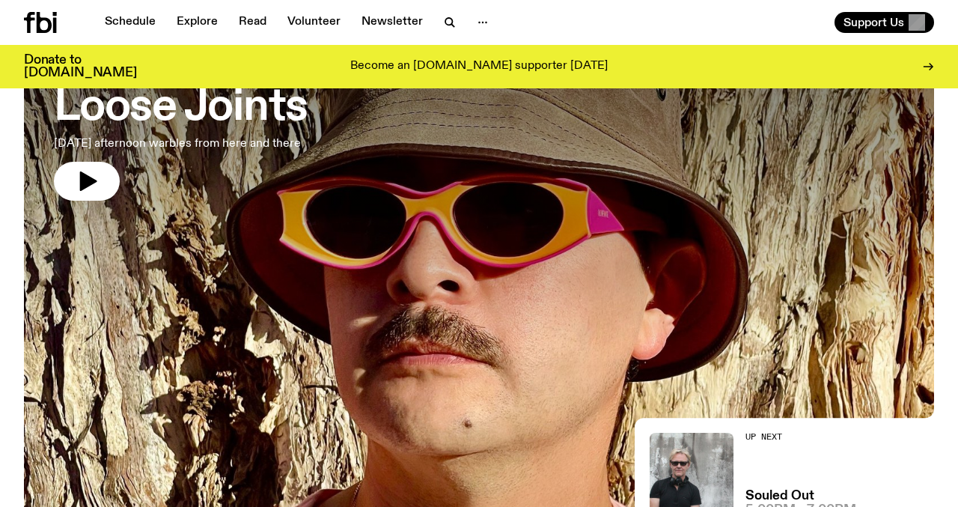
scroll to position [129, 0]
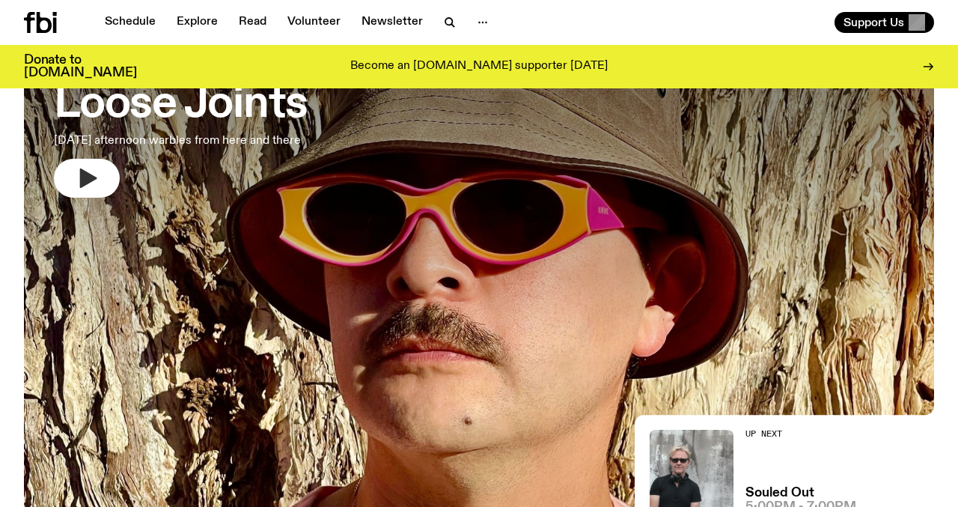
click at [77, 180] on icon "button" at bounding box center [87, 178] width 24 height 24
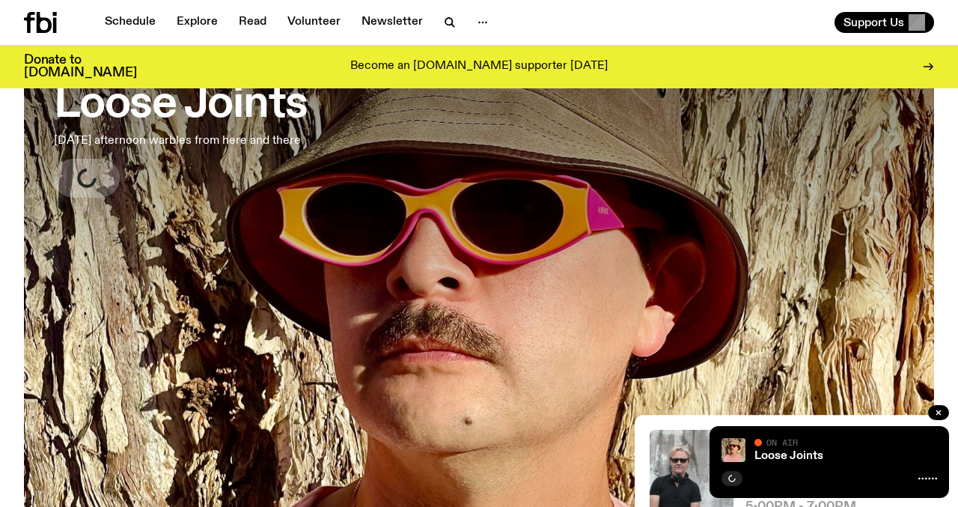
click at [192, 109] on h3 "Loose Joints" at bounding box center [181, 105] width 254 height 42
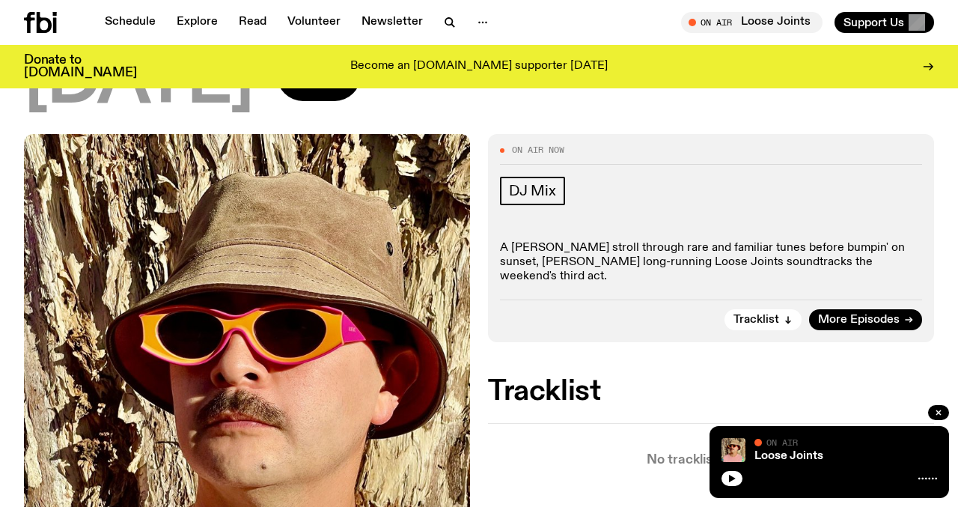
scroll to position [55, 0]
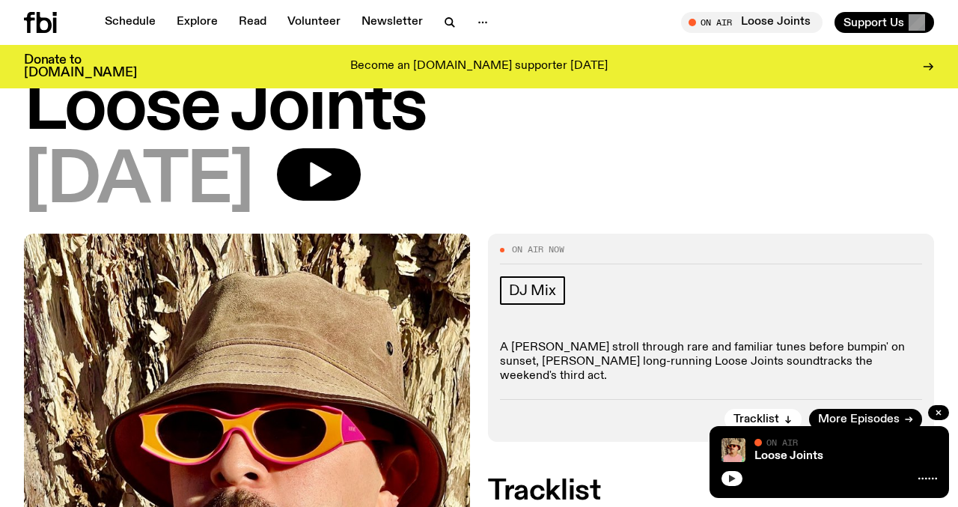
click at [734, 472] on button "button" at bounding box center [732, 478] width 21 height 15
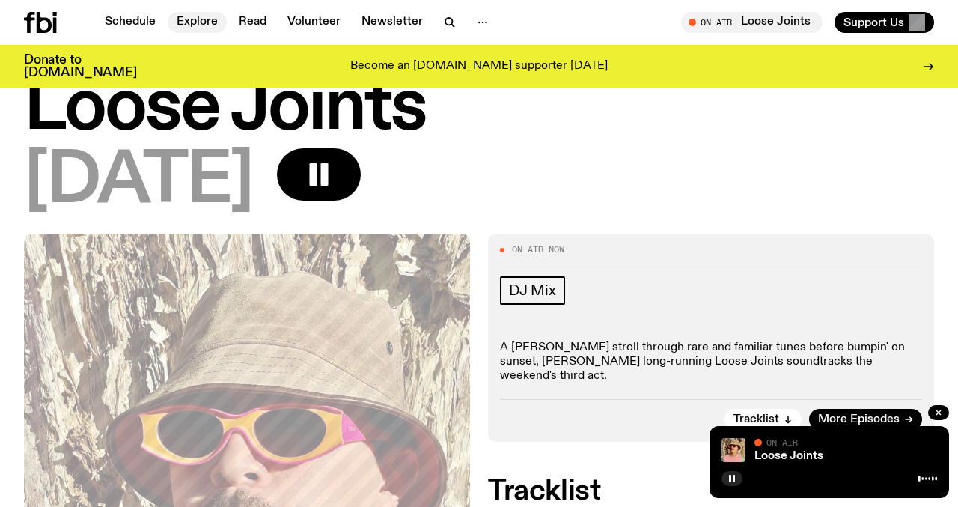
click at [195, 19] on link "Explore" at bounding box center [197, 22] width 59 height 21
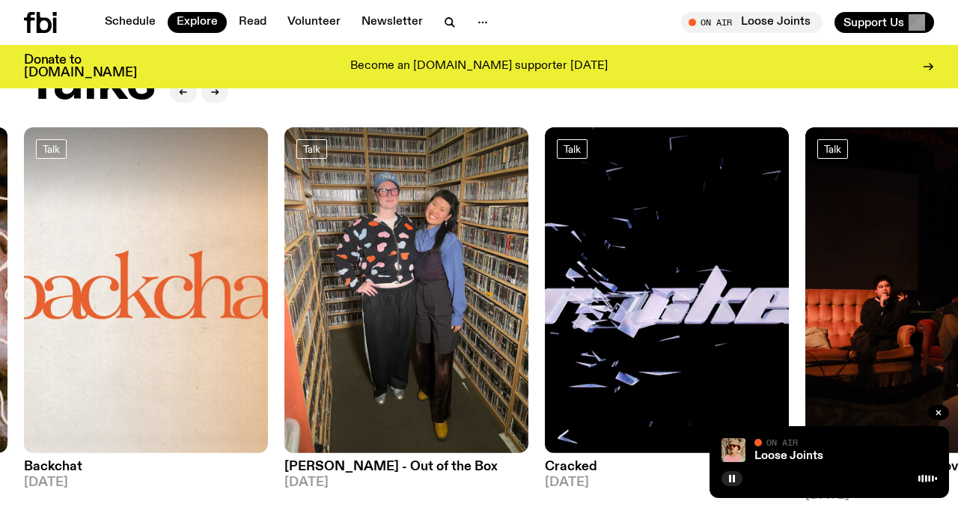
scroll to position [1689, 0]
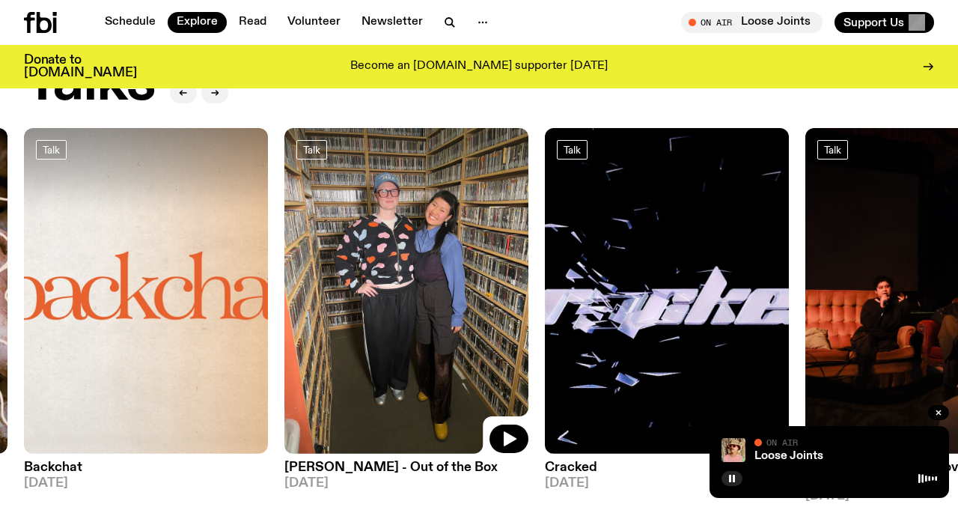
click at [441, 317] on img at bounding box center [406, 291] width 244 height 326
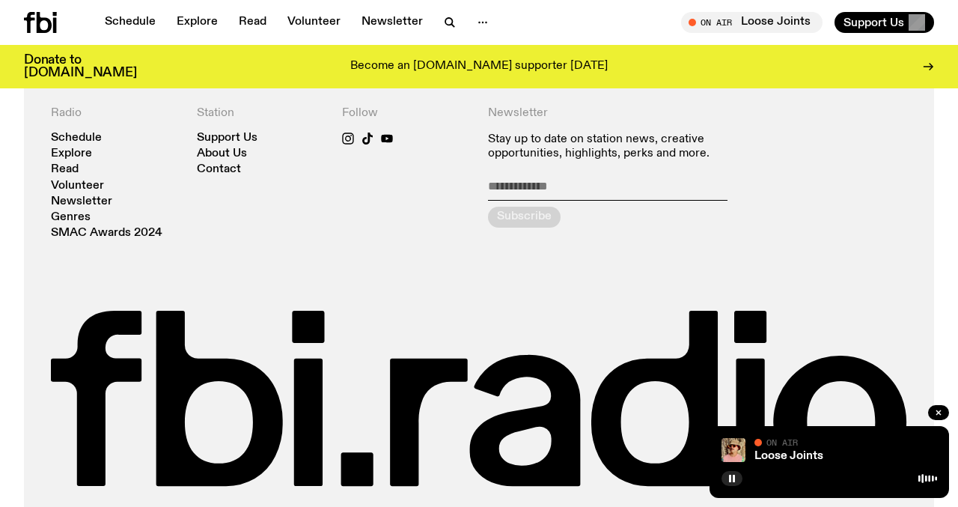
scroll to position [994, 0]
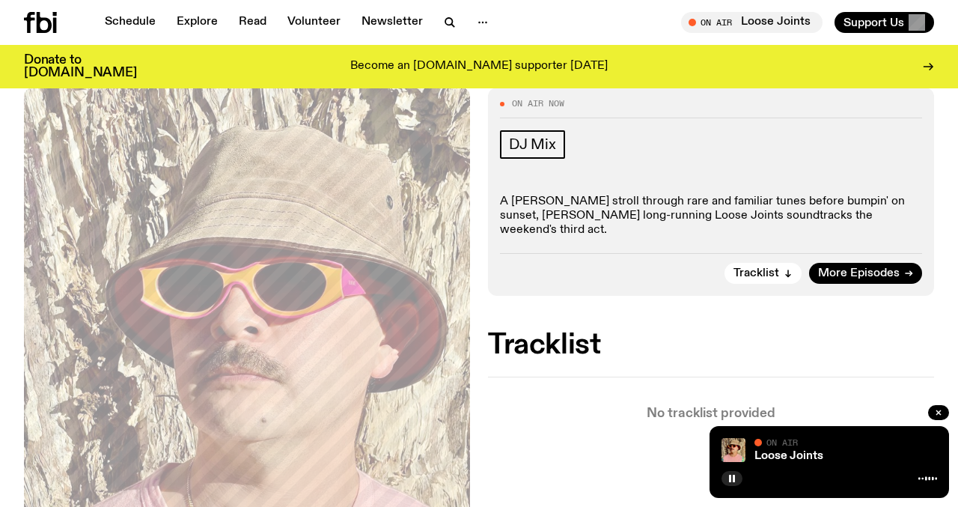
scroll to position [206, 0]
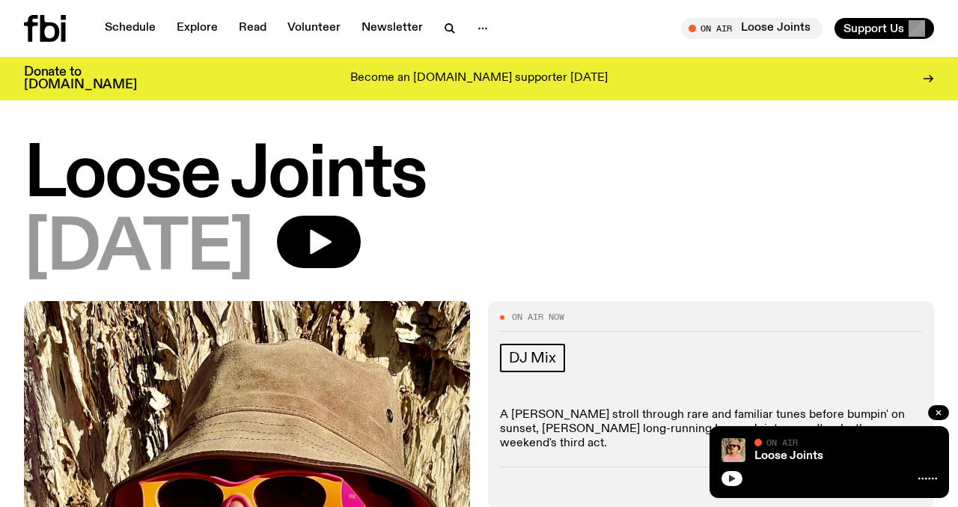
click at [732, 476] on icon "button" at bounding box center [732, 478] width 9 height 9
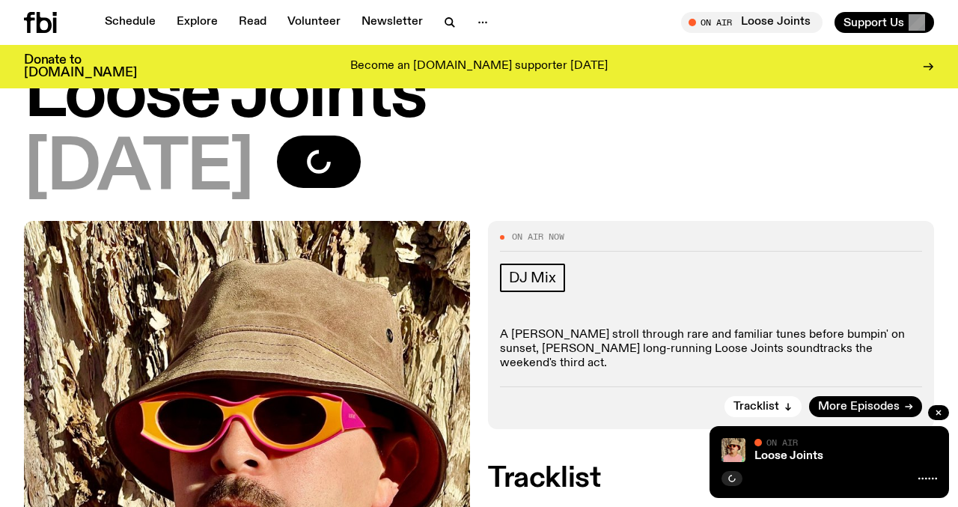
scroll to position [50, 0]
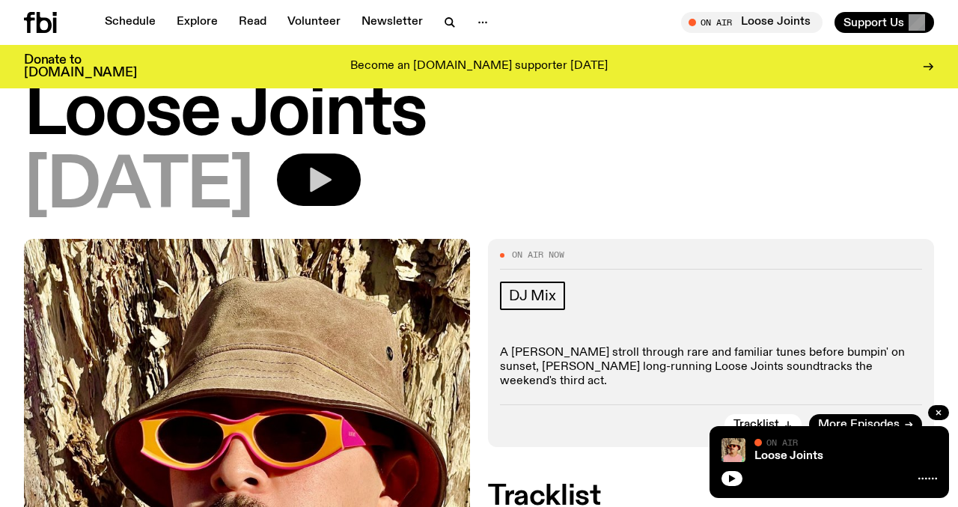
click at [361, 159] on button "button" at bounding box center [319, 179] width 84 height 52
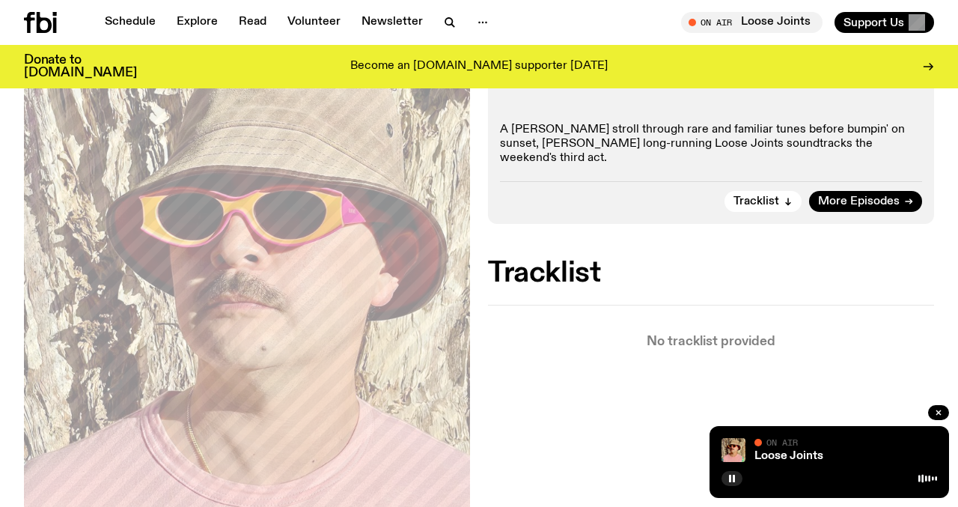
scroll to position [274, 0]
click at [733, 486] on div "Loose Joints On Air On Air" at bounding box center [830, 462] width 240 height 72
click at [733, 475] on rect "button" at bounding box center [734, 478] width 2 height 7
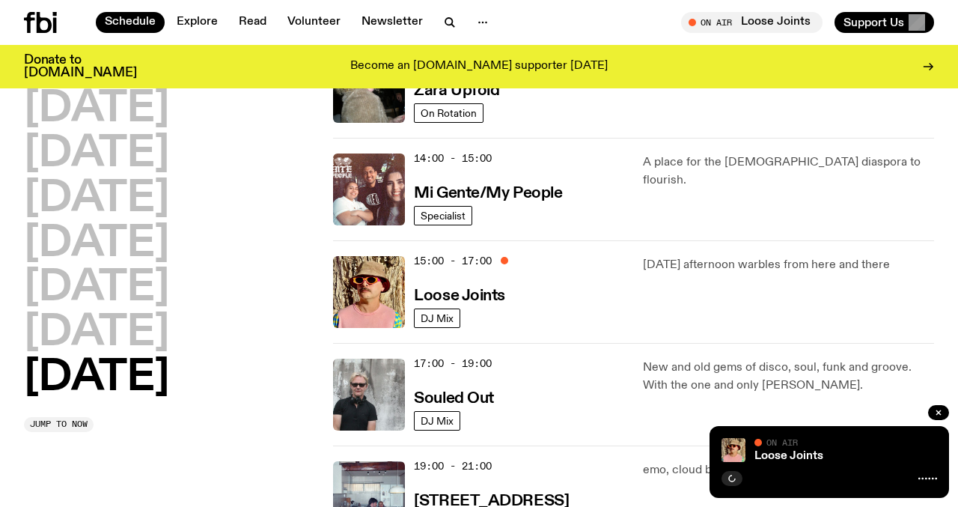
scroll to position [711, 0]
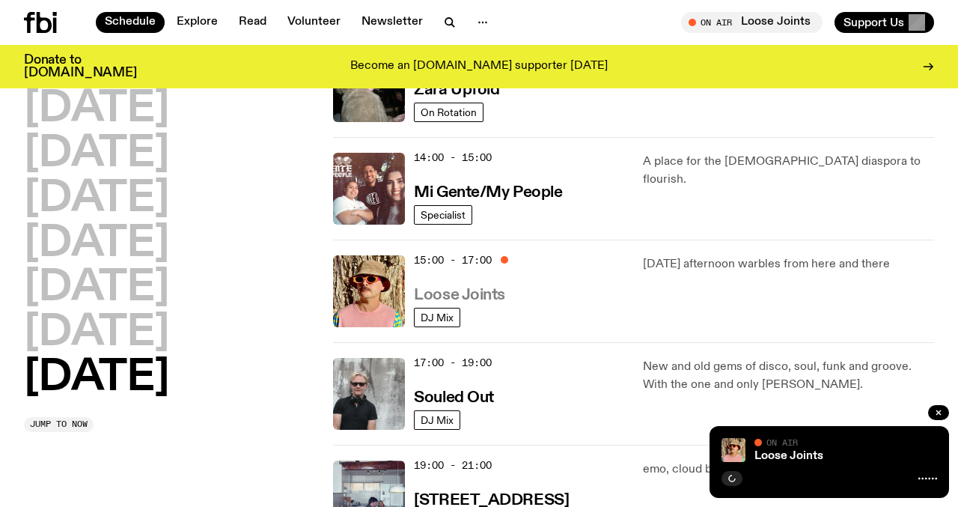
click at [485, 296] on h3 "Loose Joints" at bounding box center [459, 295] width 91 height 16
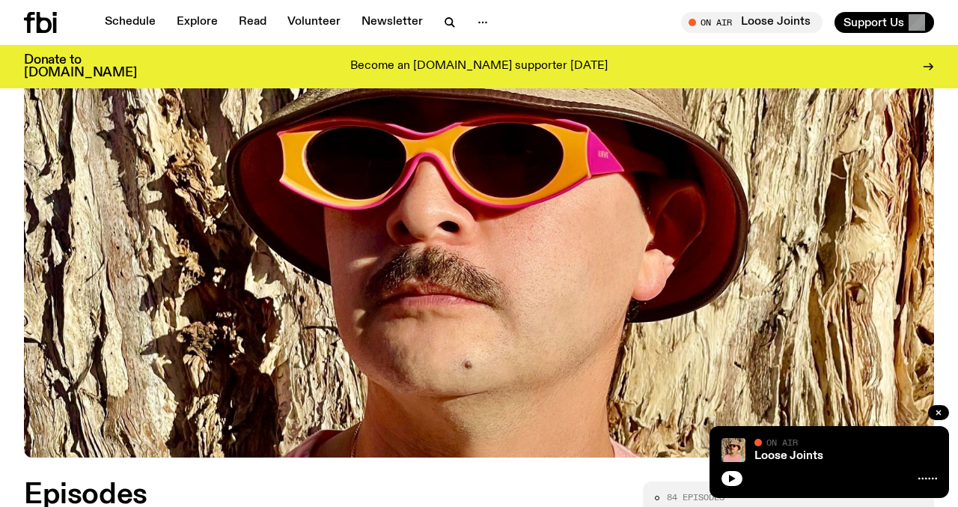
scroll to position [616, 0]
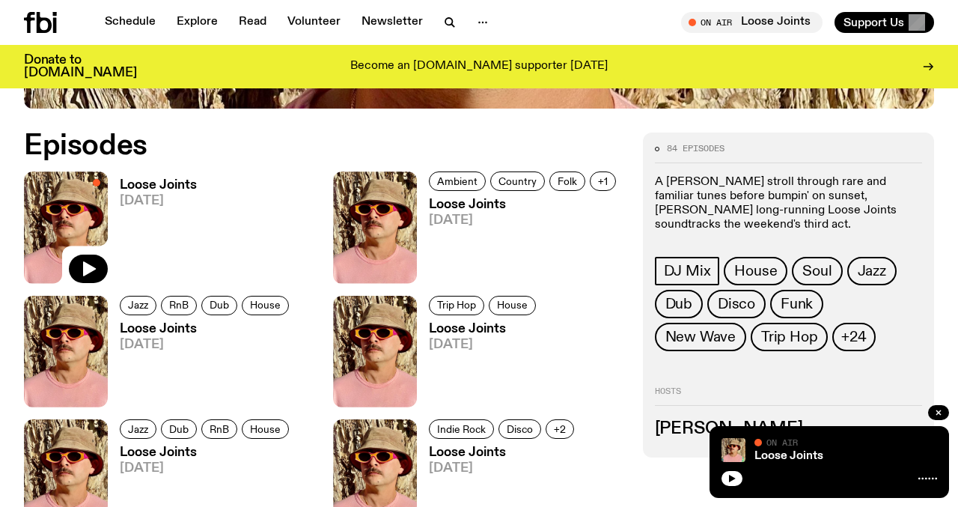
click at [490, 209] on h3 "Loose Joints" at bounding box center [525, 204] width 192 height 13
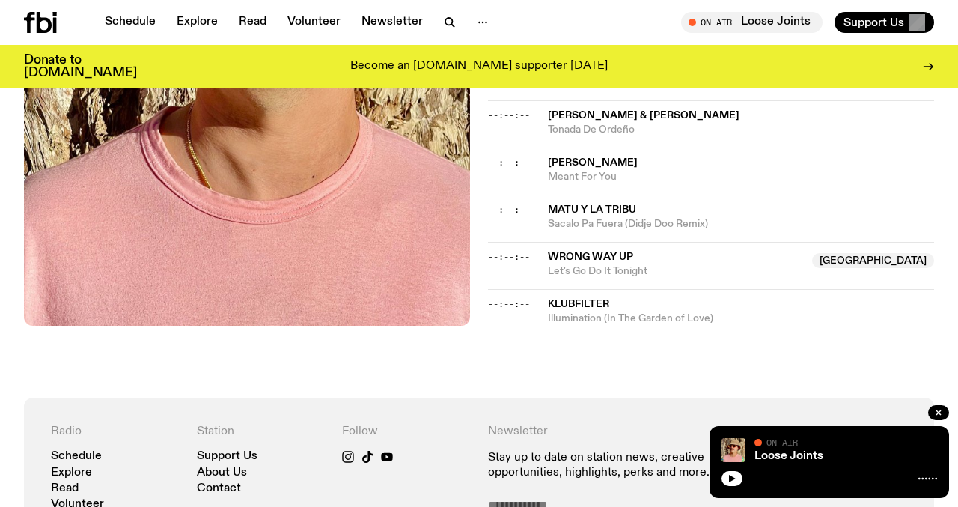
scroll to position [1201, 0]
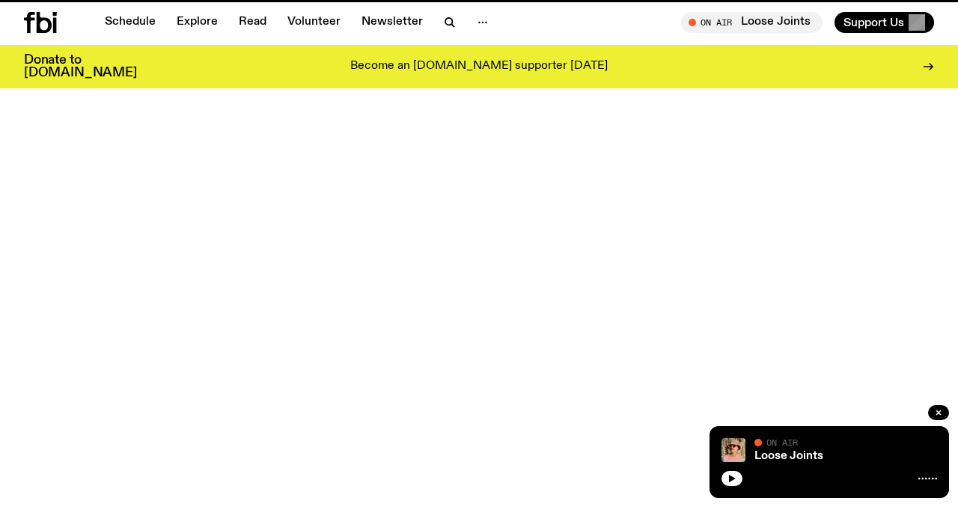
scroll to position [616, 0]
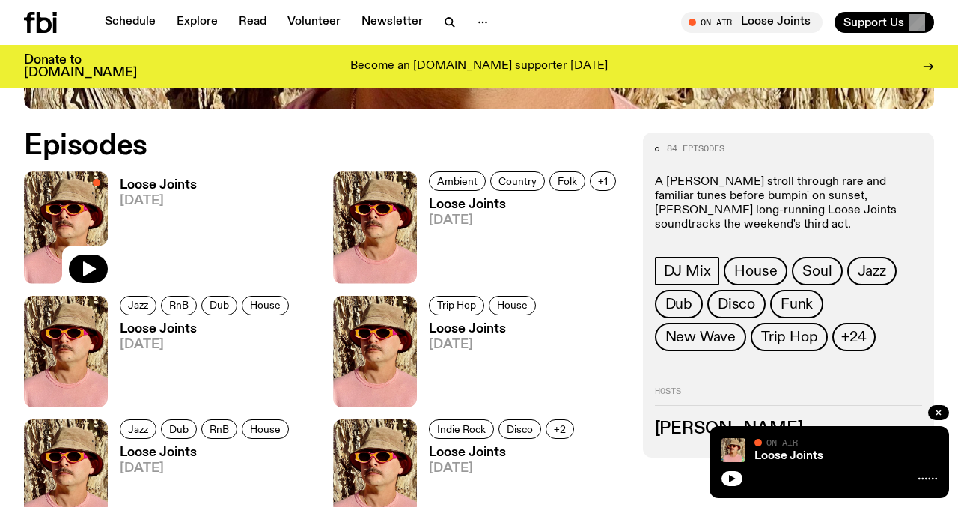
click at [169, 329] on h3 "Loose Joints" at bounding box center [207, 329] width 174 height 13
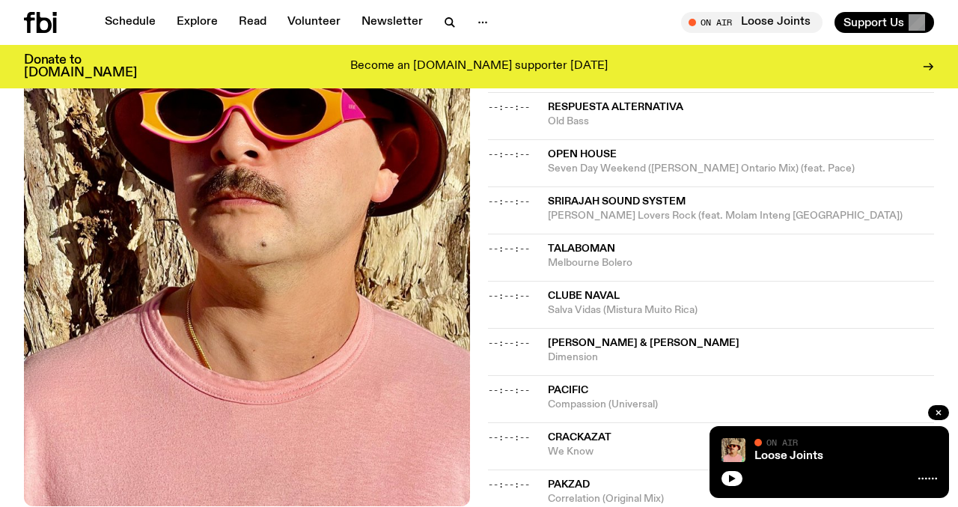
scroll to position [1109, 0]
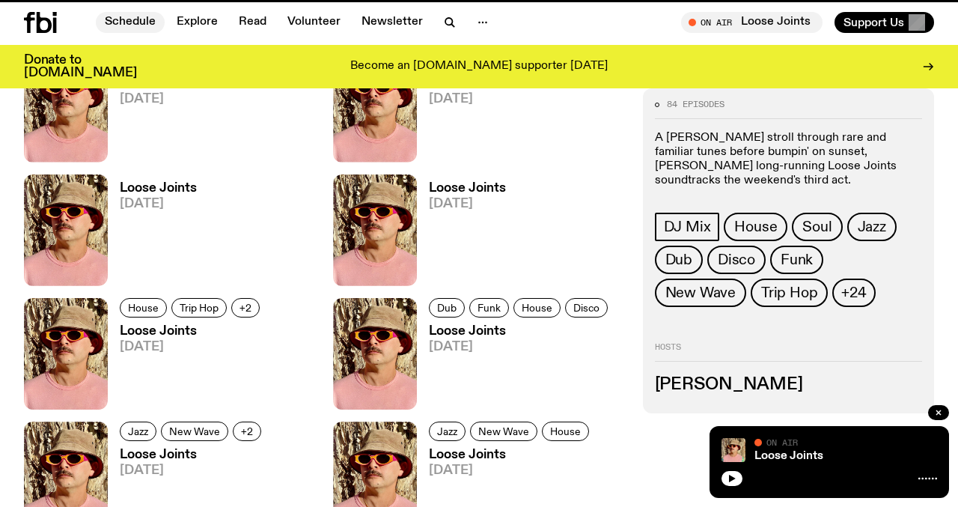
scroll to position [616, 0]
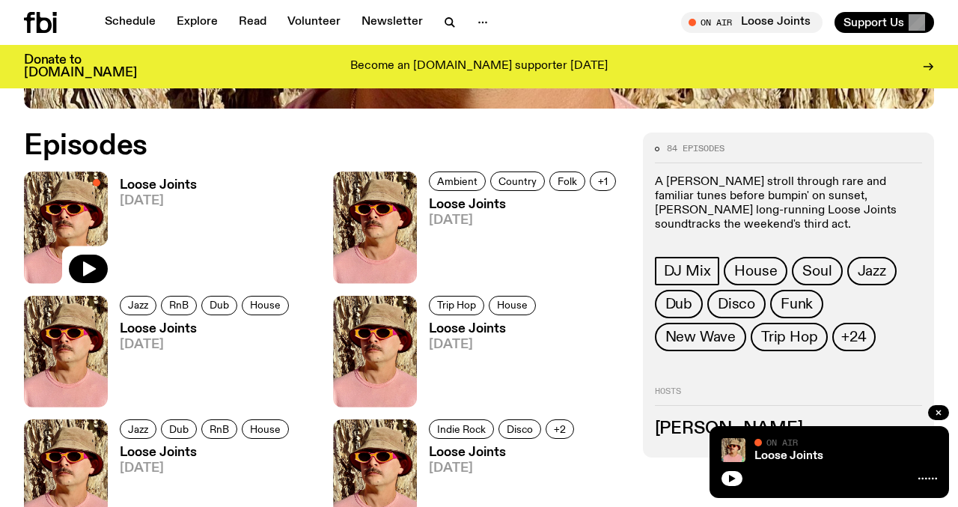
click at [168, 184] on h3 "Loose Joints" at bounding box center [158, 185] width 77 height 13
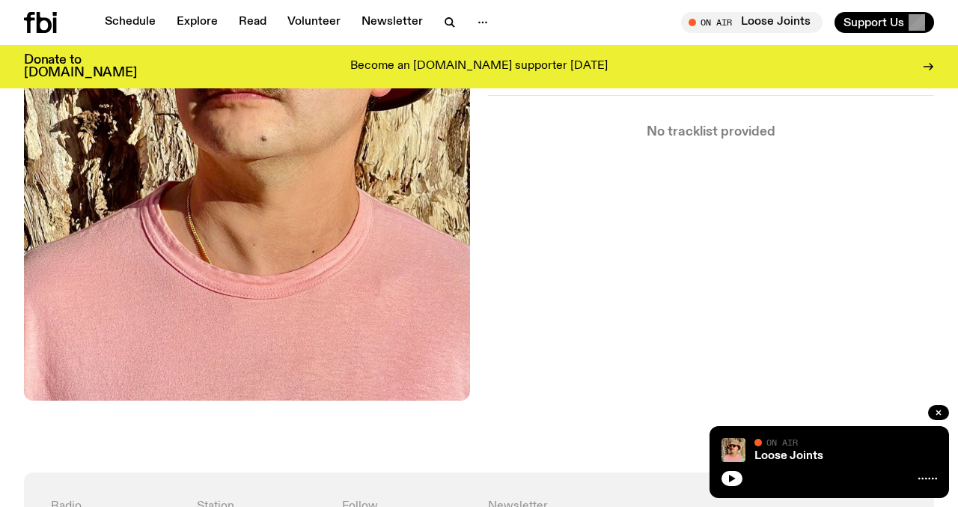
scroll to position [553, 0]
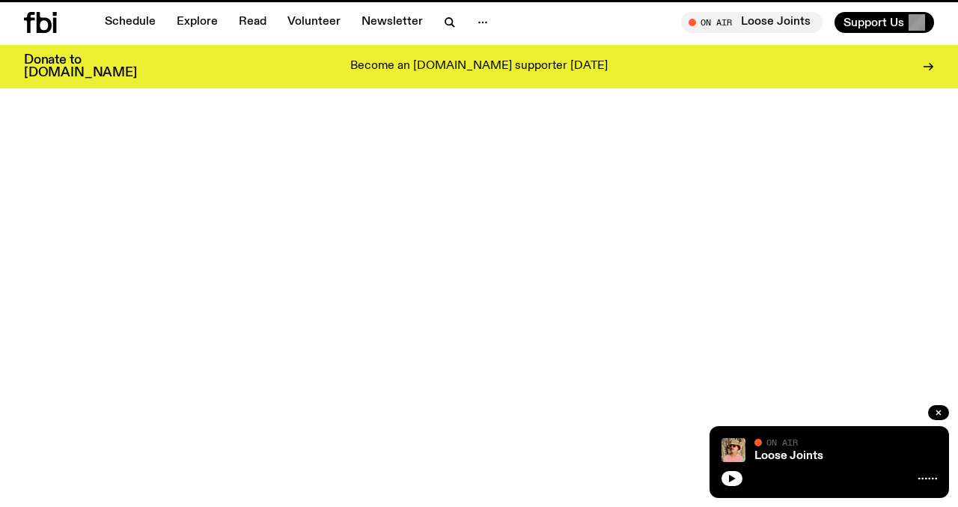
scroll to position [616, 0]
